Goal: Information Seeking & Learning: Learn about a topic

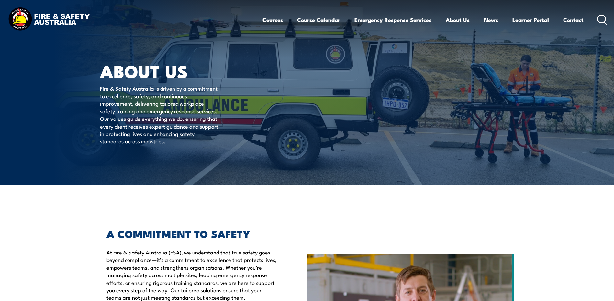
click at [602, 16] on icon at bounding box center [602, 20] width 10 height 11
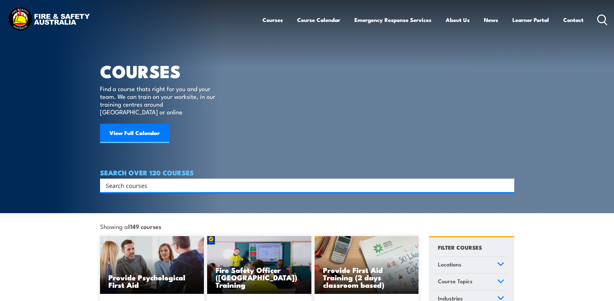
click at [198, 181] on input "Search input" at bounding box center [303, 186] width 394 height 10
type input "permit"
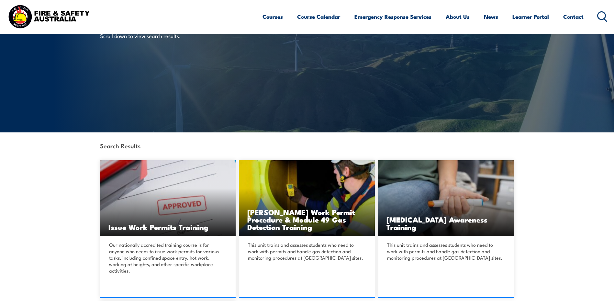
scroll to position [54, 0]
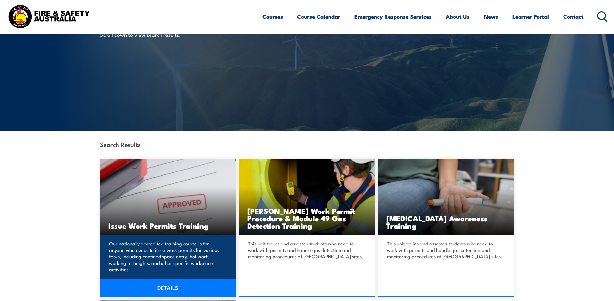
click at [191, 279] on link "DETAILS" at bounding box center [168, 288] width 136 height 18
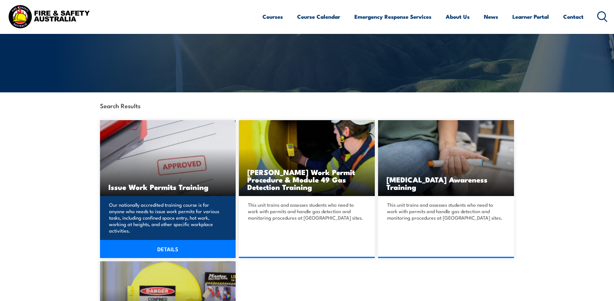
scroll to position [97, 0]
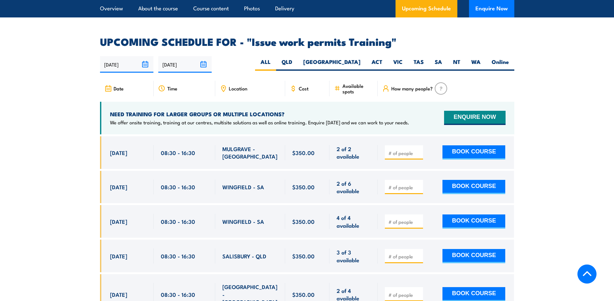
scroll to position [1048, 0]
